Goal: Task Accomplishment & Management: Manage account settings

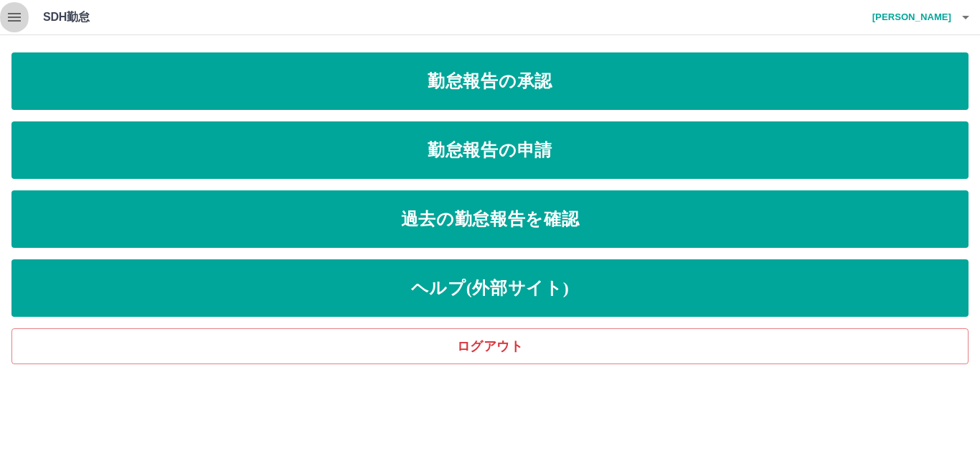
click at [19, 20] on icon "button" at bounding box center [14, 17] width 13 height 9
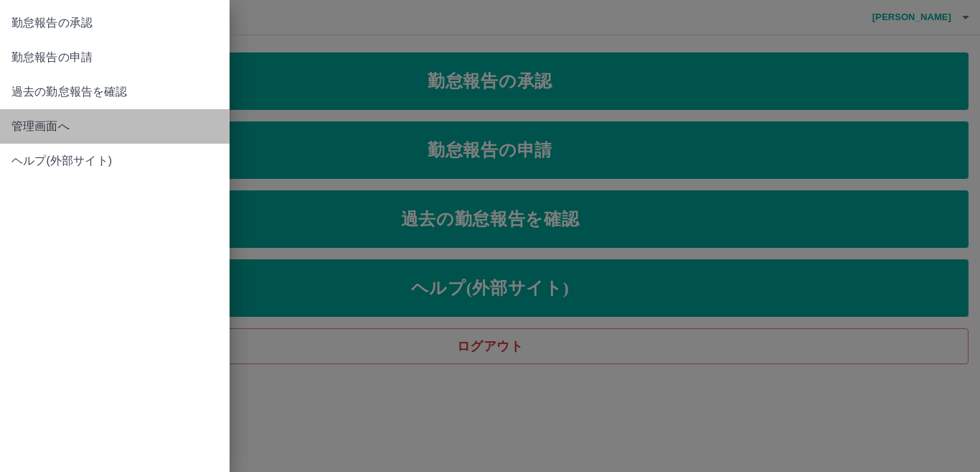
drag, startPoint x: 56, startPoint y: 130, endPoint x: 73, endPoint y: 154, distance: 29.3
click at [55, 130] on span "管理画面へ" at bounding box center [114, 126] width 207 height 17
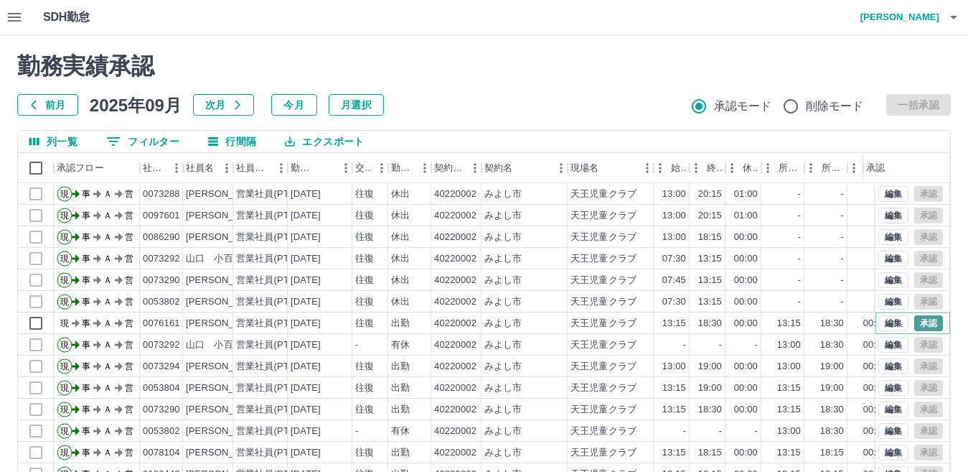
click at [914, 319] on button "承認" at bounding box center [928, 323] width 29 height 16
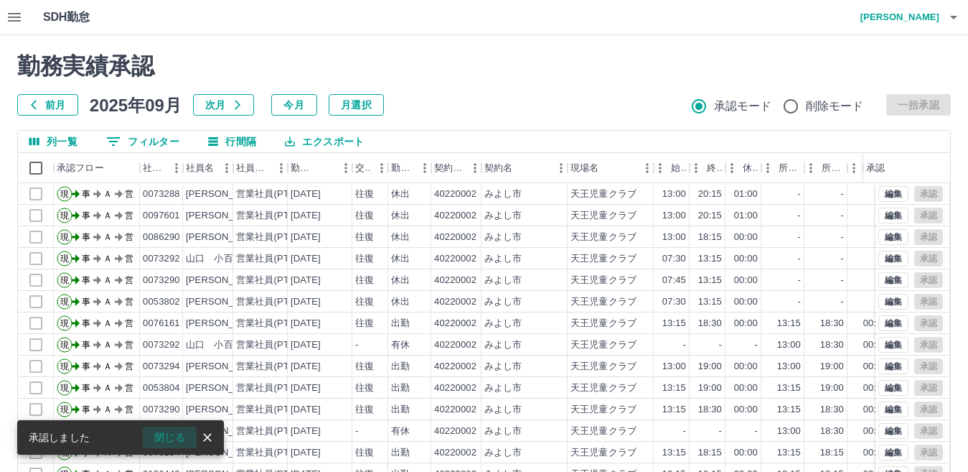
click at [175, 439] on button "閉じる" at bounding box center [170, 437] width 54 height 22
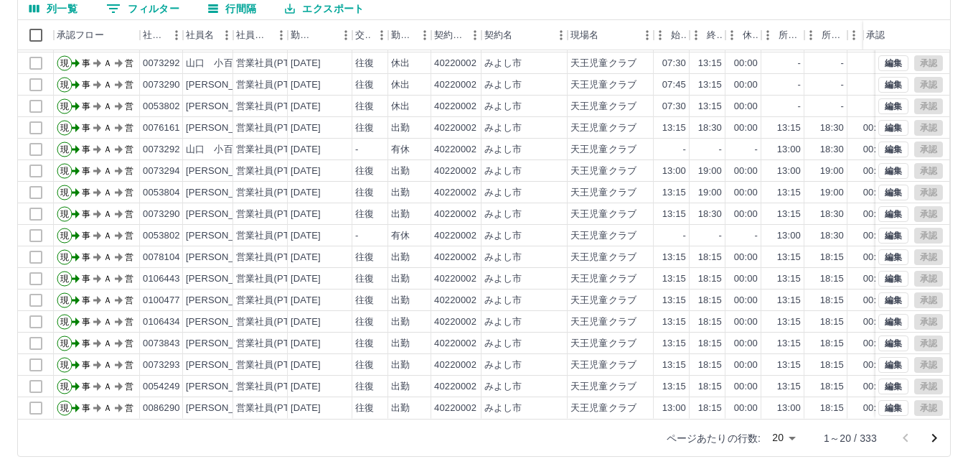
scroll to position [135, 0]
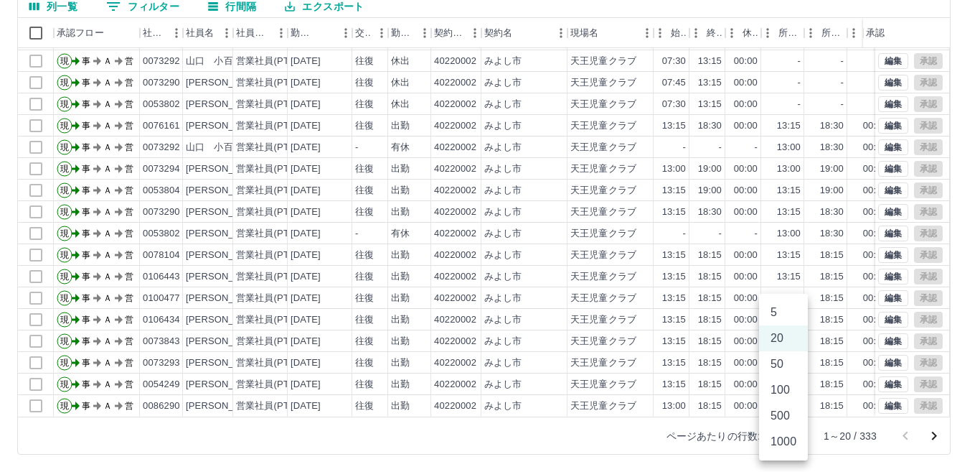
click at [795, 438] on body "SDH勤怠 [PERSON_NAME] 勤務実績承認 前月 [DATE] 次月 今月 月選択 承認モード 削除モード 一括承認 列一覧 0 フィルター 行間隔…" at bounding box center [490, 168] width 980 height 607
click at [795, 438] on li "1000" at bounding box center [783, 442] width 49 height 26
type input "****"
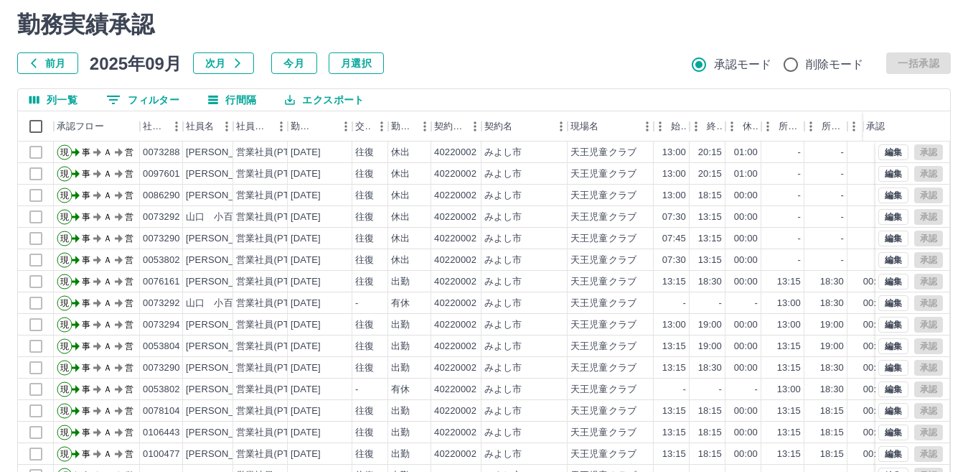
scroll to position [0, 0]
